Goal: Task Accomplishment & Management: Manage account settings

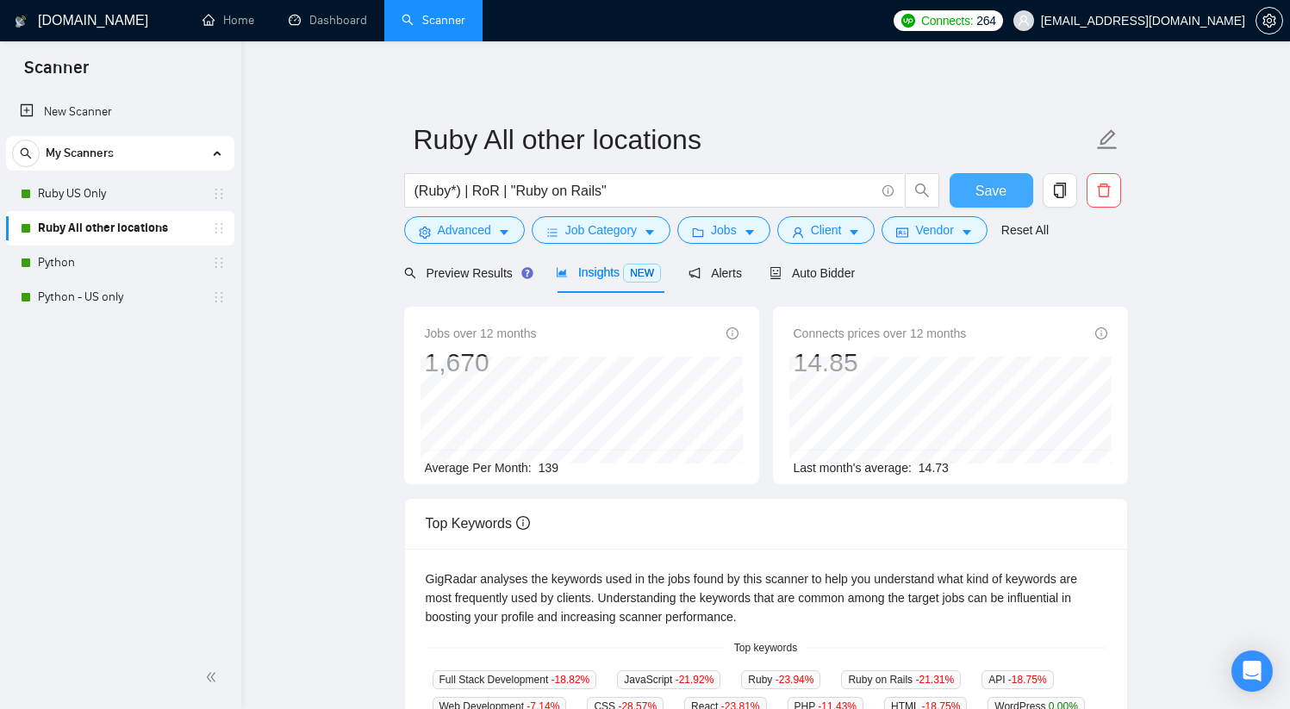
scroll to position [64, 0]
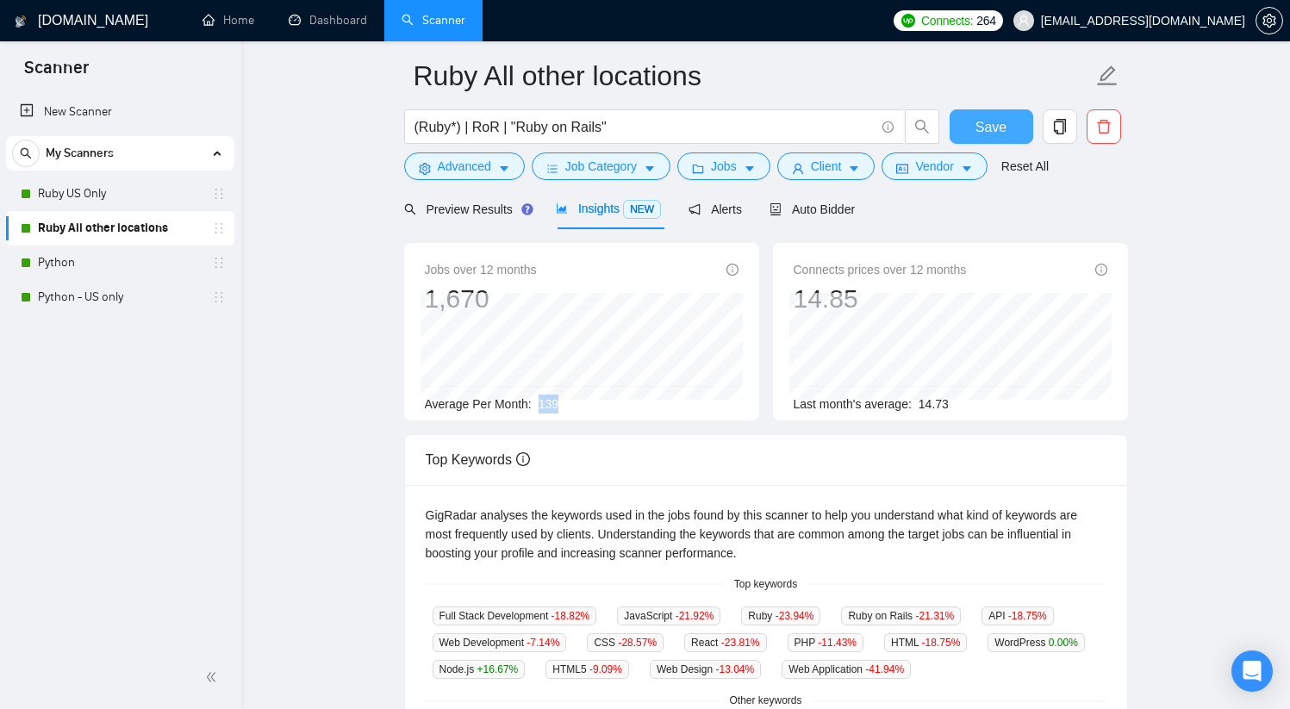
click at [987, 128] on span "Save" at bounding box center [991, 127] width 31 height 22
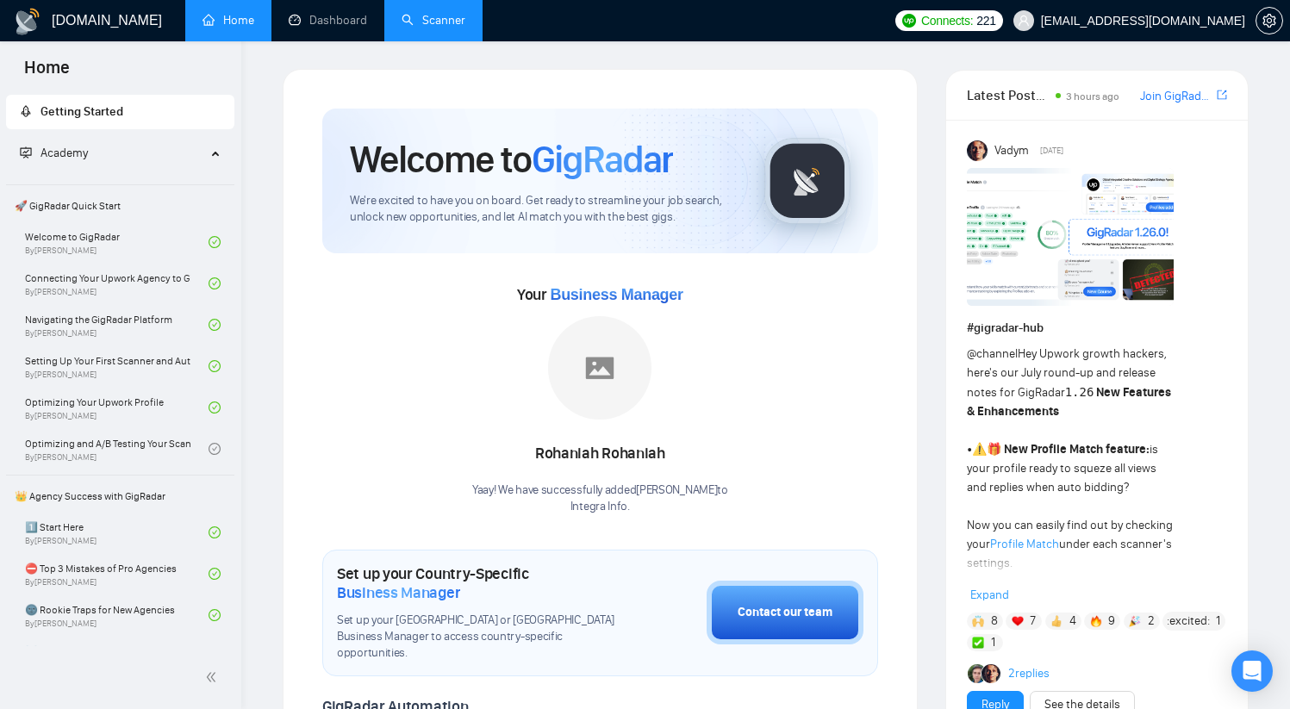
click at [440, 20] on link "Scanner" at bounding box center [434, 20] width 64 height 15
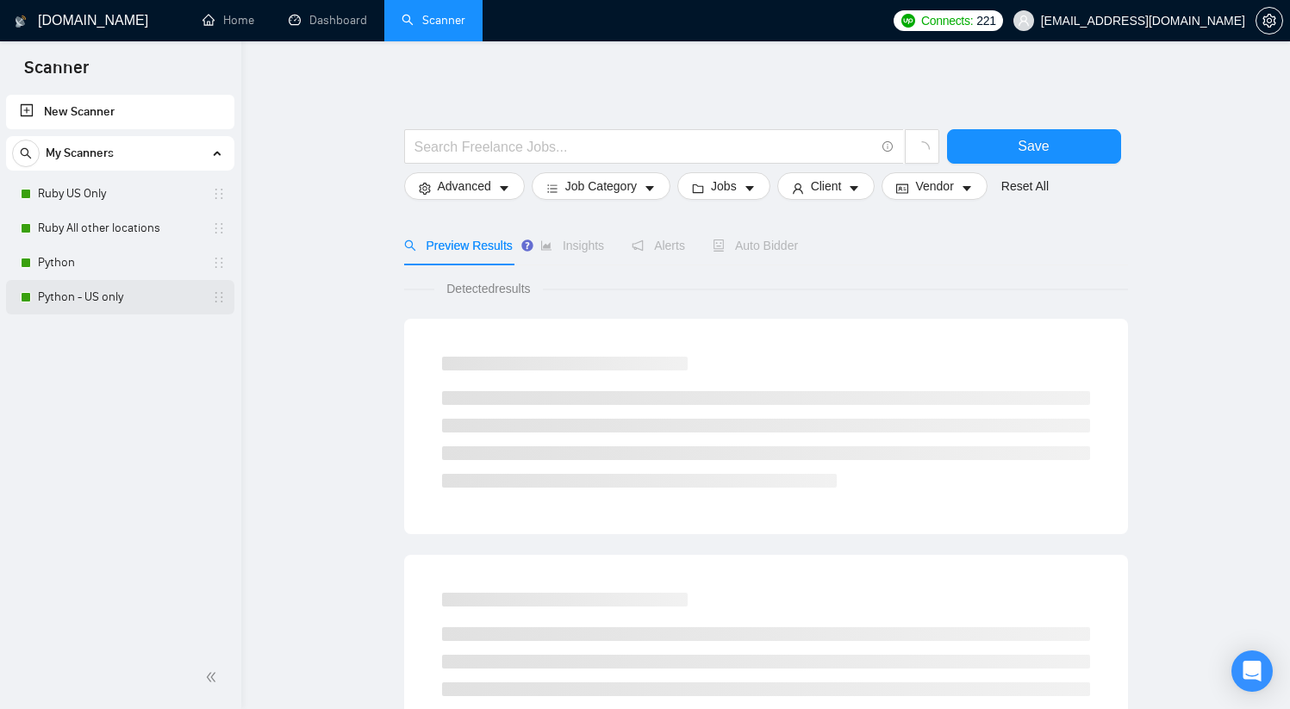
click at [105, 302] on link "Python - US only" at bounding box center [120, 297] width 164 height 34
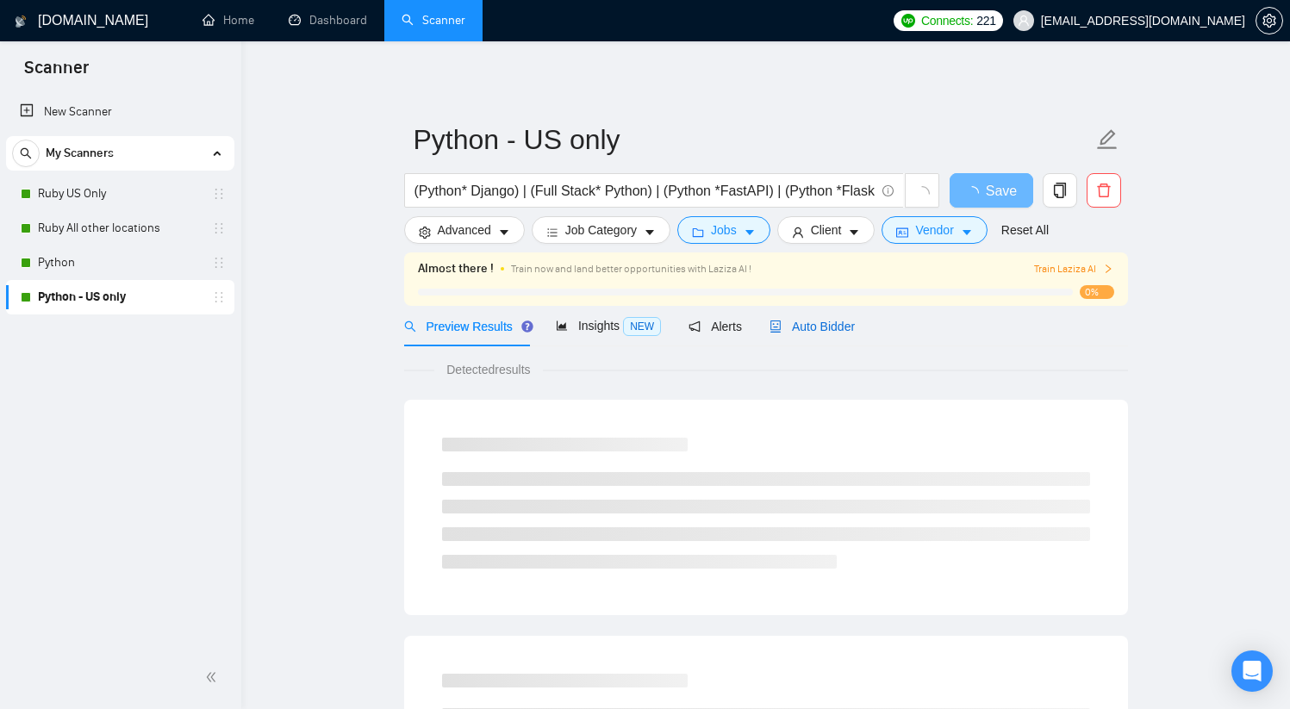
click at [833, 333] on span "Auto Bidder" at bounding box center [812, 327] width 85 height 14
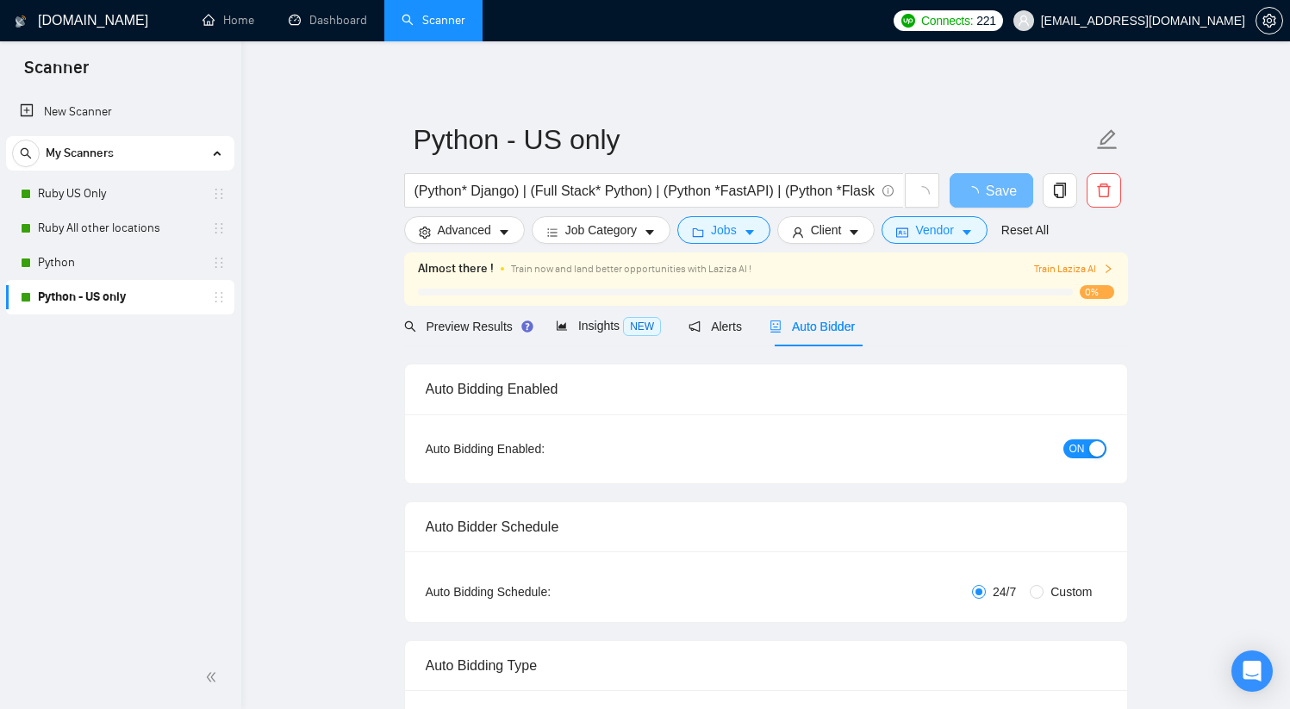
click at [1077, 452] on span "ON" at bounding box center [1078, 449] width 16 height 19
click at [978, 195] on span "Save" at bounding box center [991, 191] width 31 height 22
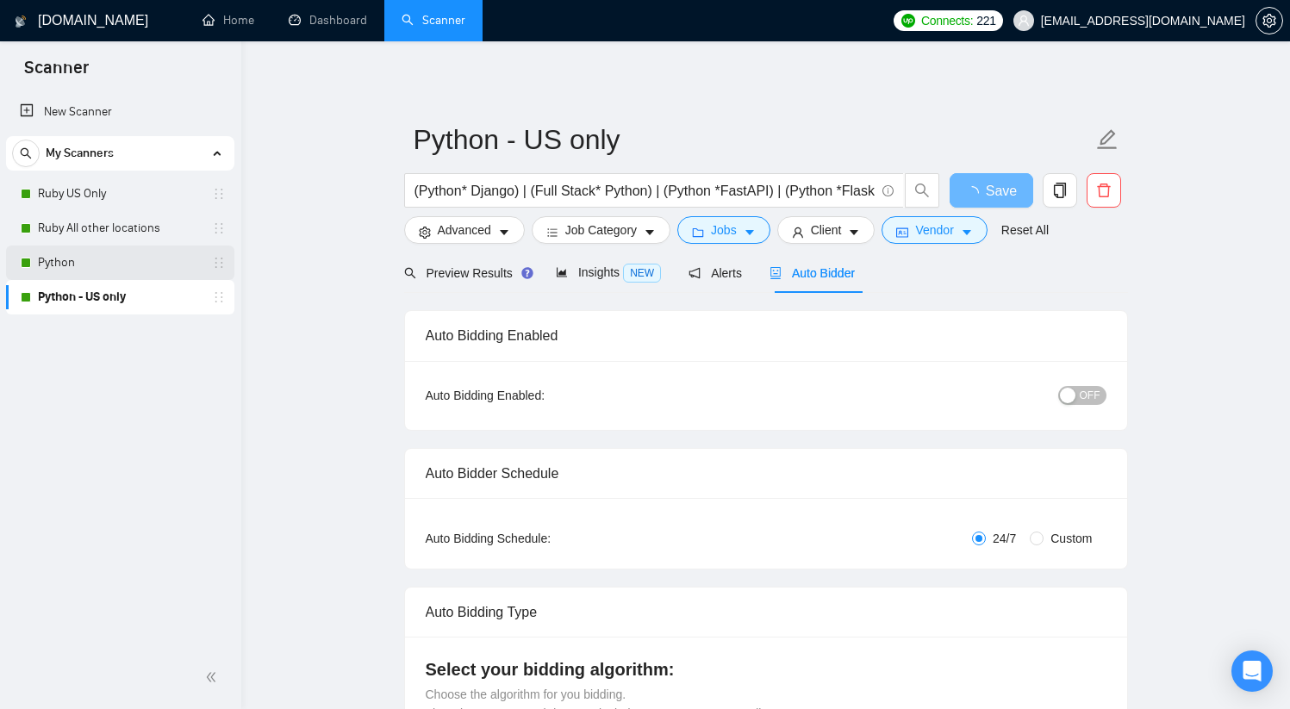
click at [50, 273] on link "Python" at bounding box center [120, 263] width 164 height 34
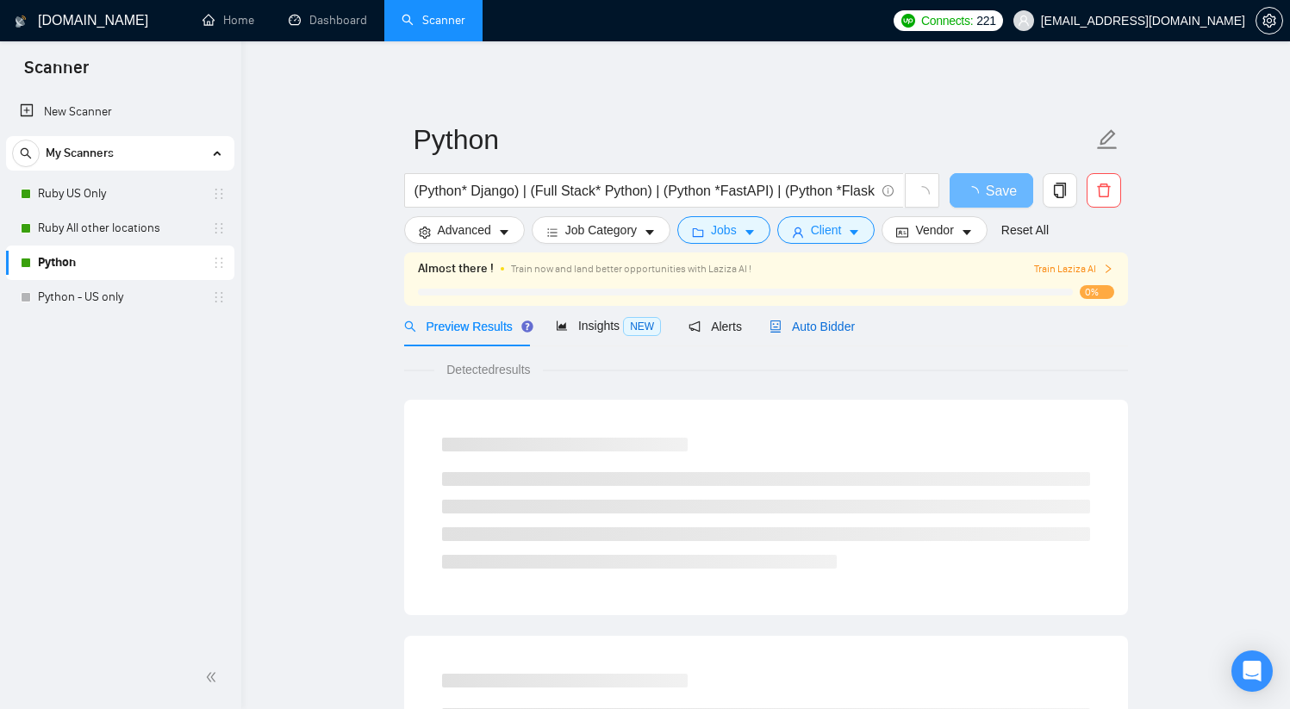
click at [842, 331] on span "Auto Bidder" at bounding box center [812, 327] width 85 height 14
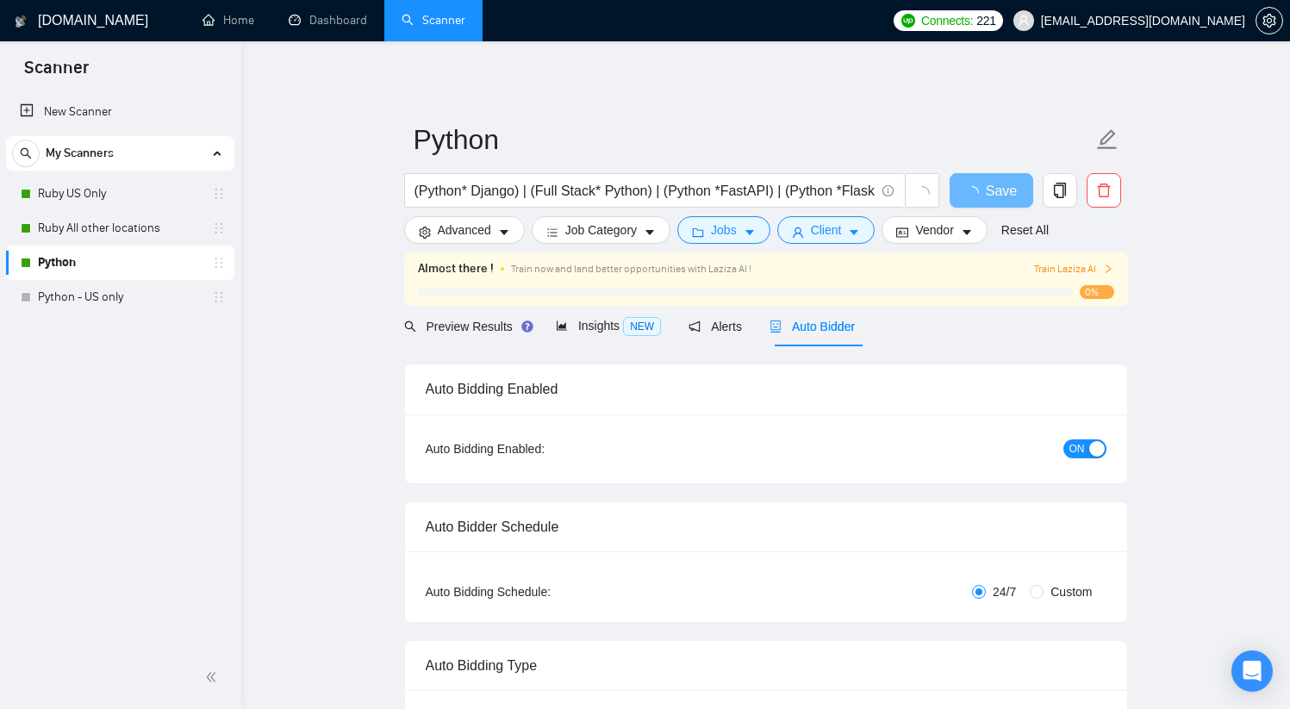
click at [1084, 451] on button "ON" at bounding box center [1084, 449] width 43 height 19
click at [987, 190] on span "Save" at bounding box center [1001, 191] width 31 height 22
click at [988, 203] on button "Save" at bounding box center [992, 190] width 84 height 34
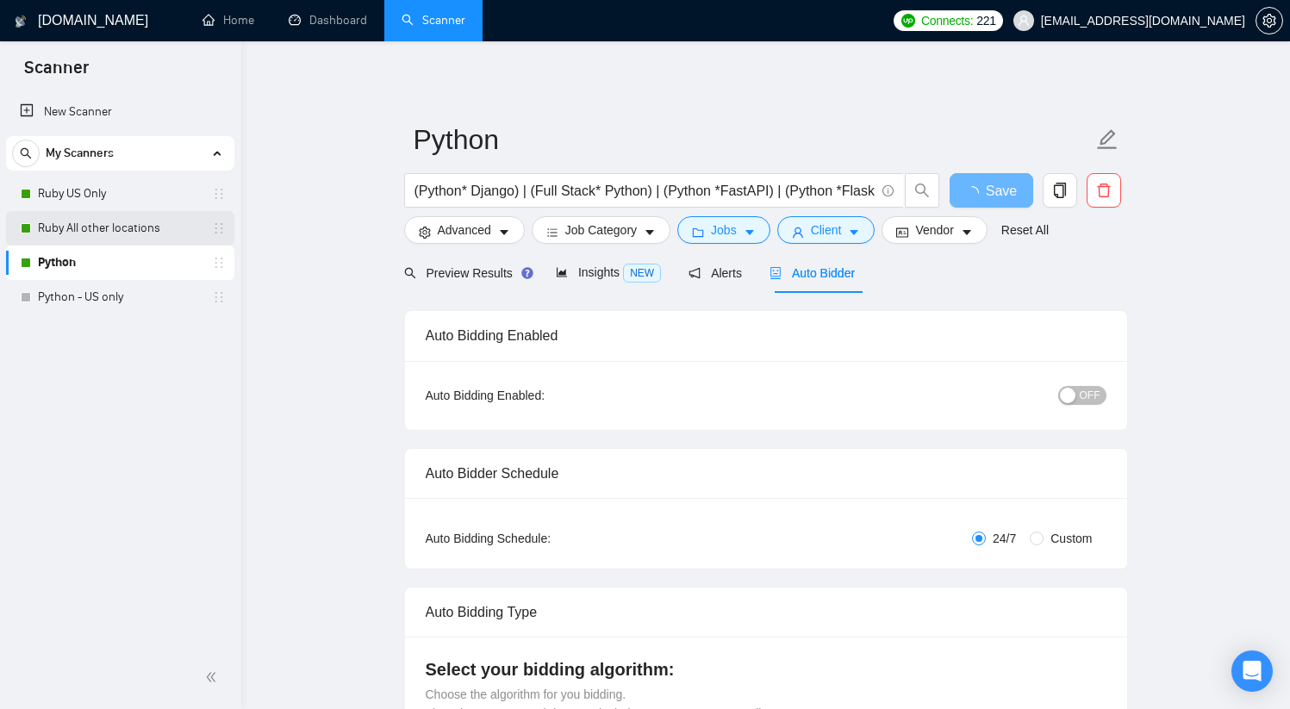
click at [104, 228] on link "Ruby All other locations" at bounding box center [120, 228] width 164 height 34
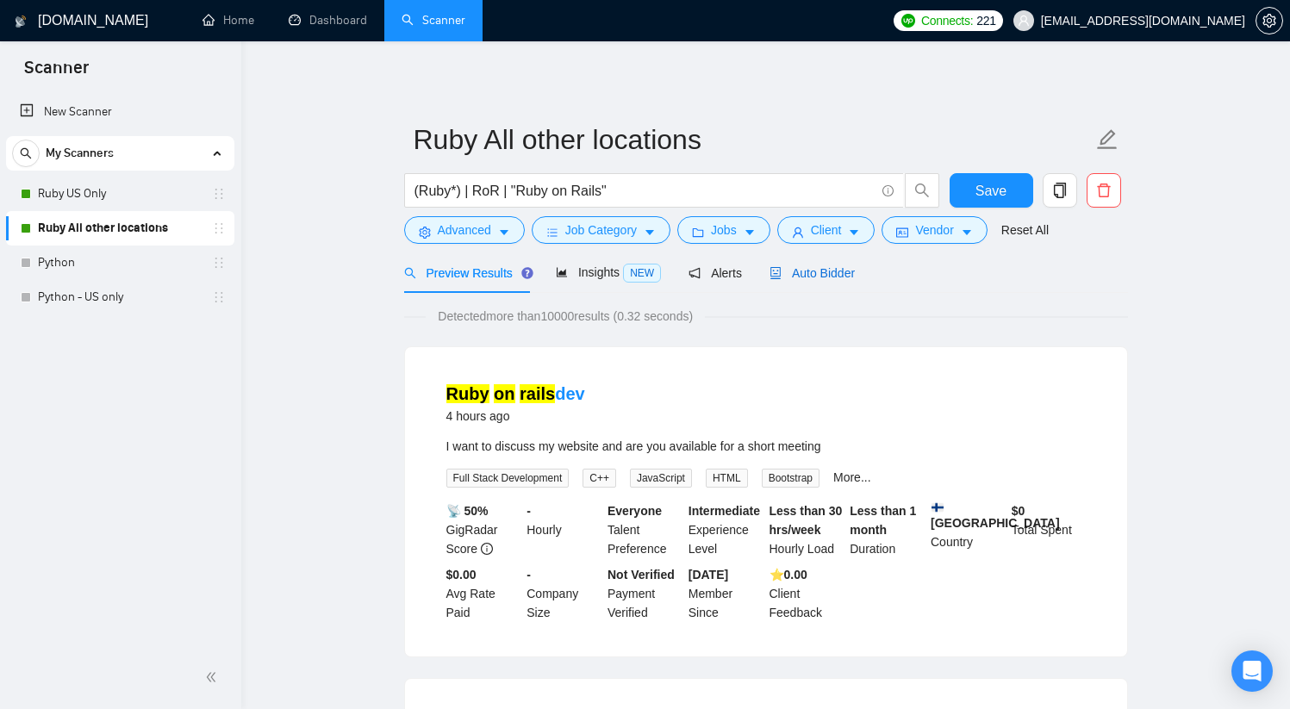
click at [835, 277] on span "Auto Bidder" at bounding box center [812, 273] width 85 height 14
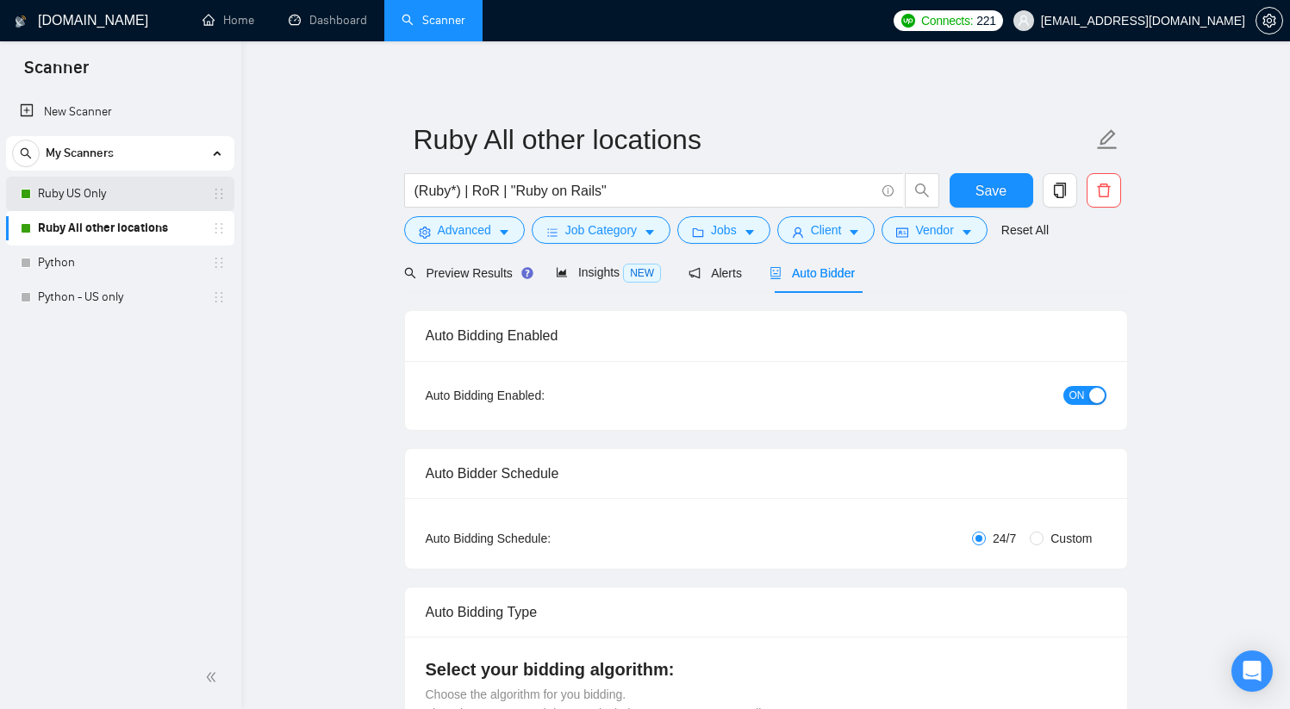
click at [126, 191] on link "Ruby US Only" at bounding box center [120, 194] width 164 height 34
